Goal: Navigation & Orientation: Find specific page/section

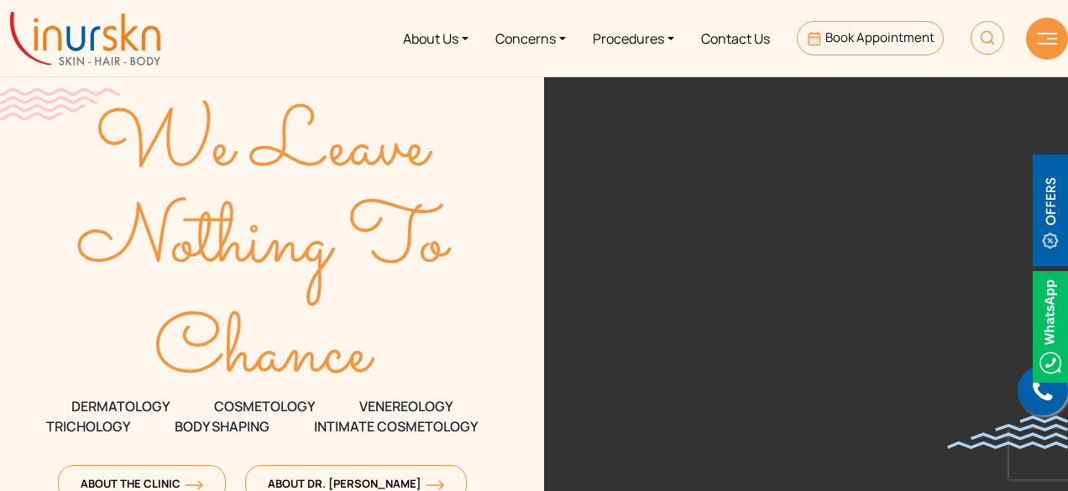
click at [90, 46] on img at bounding box center [85, 39] width 150 height 54
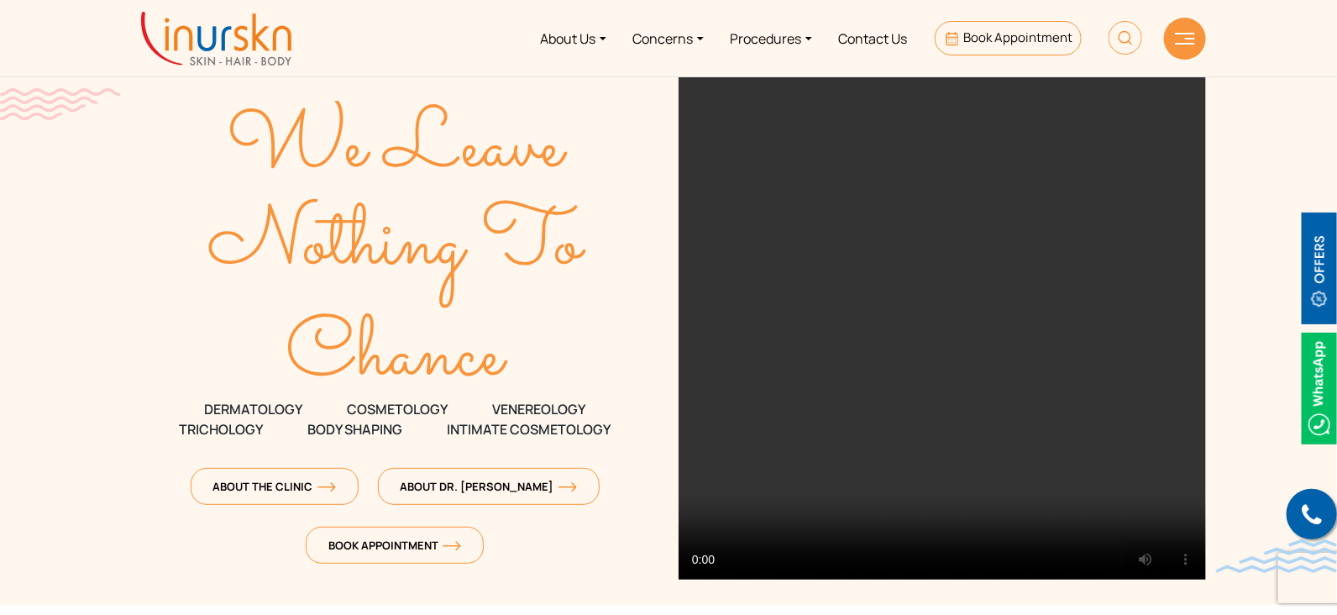
drag, startPoint x: 1074, startPoint y: 0, endPoint x: 231, endPoint y: 54, distance: 844.9
click at [231, 54] on img at bounding box center [216, 39] width 150 height 54
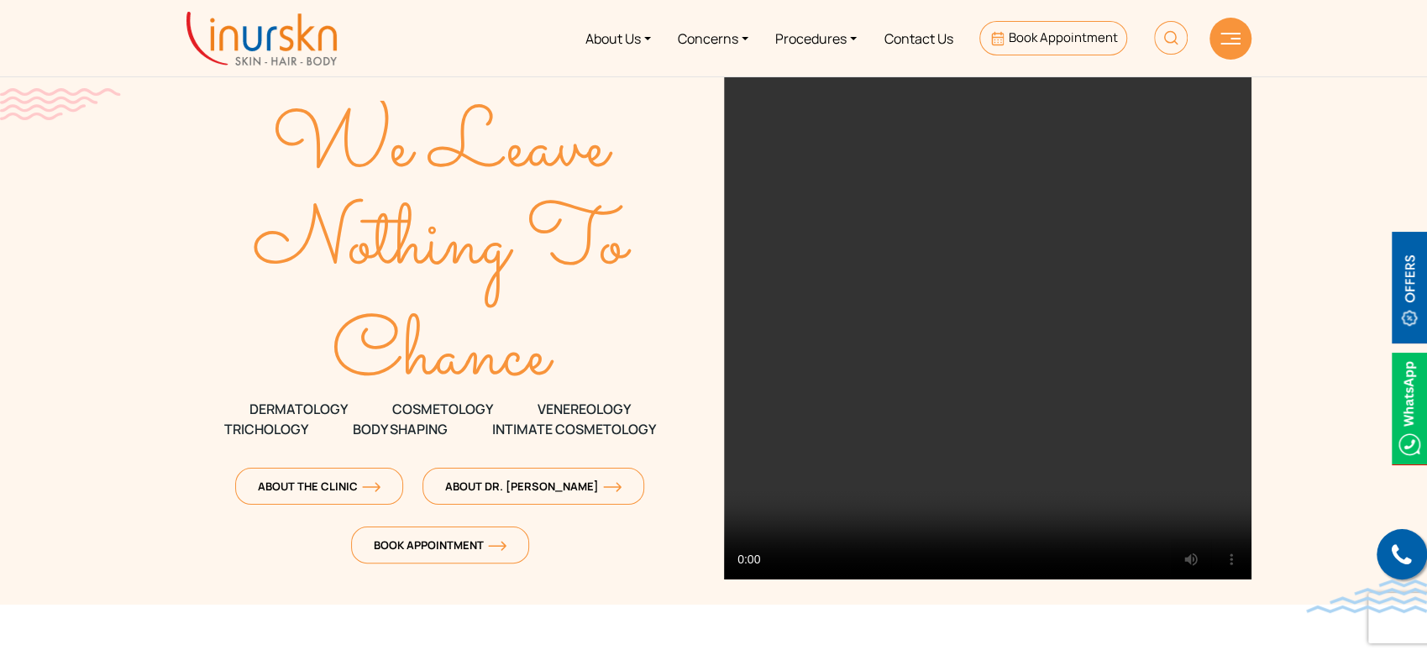
drag, startPoint x: 1311, startPoint y: 5, endPoint x: 121, endPoint y: 277, distance: 1220.7
click at [121, 277] on section "We Leave Nothing To Chance DERMATOLOGY COSMETOLOGY" at bounding box center [713, 302] width 1427 height 605
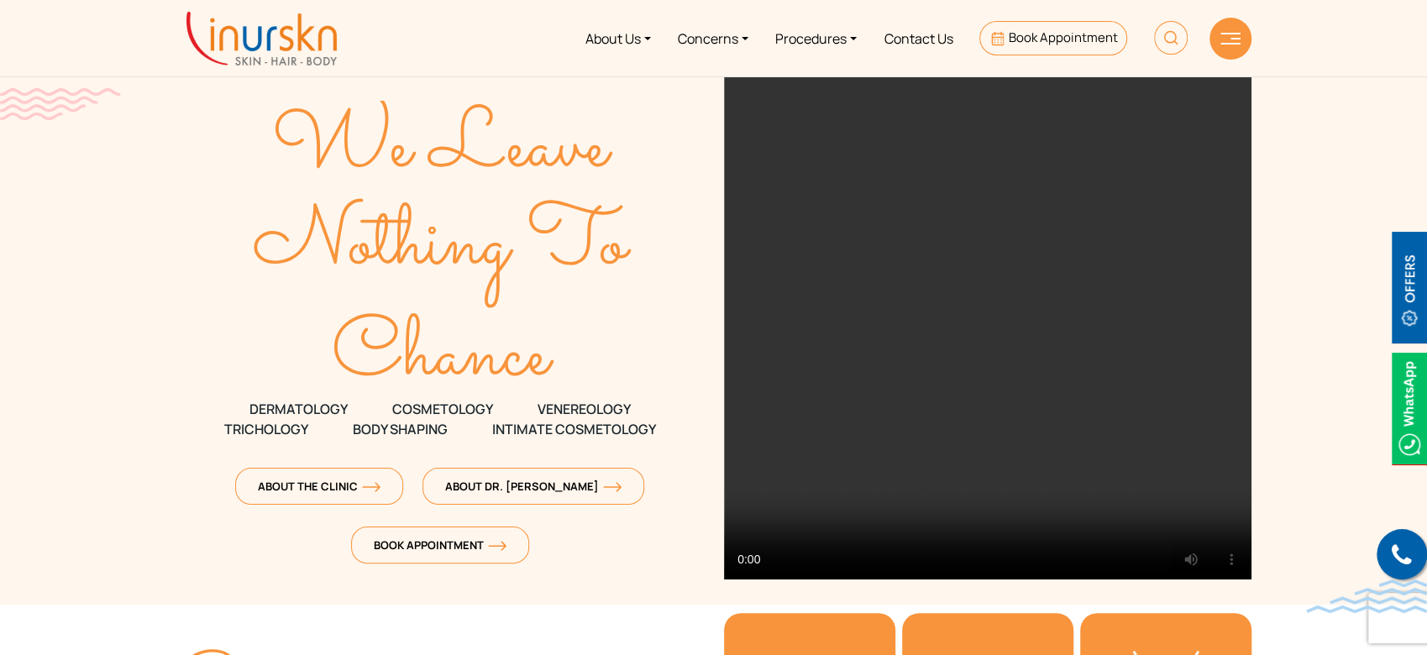
click at [291, 71] on nav "About Us Concerns Procedures Contact Us Book Appointment" at bounding box center [713, 38] width 1427 height 76
click at [292, 57] on img at bounding box center [261, 39] width 150 height 54
